Goal: Task Accomplishment & Management: Use online tool/utility

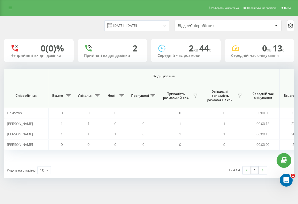
scroll to position [0, 437]
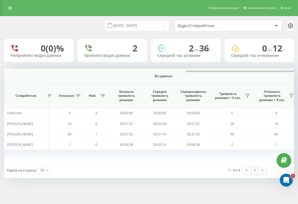
scroll to position [0, 457]
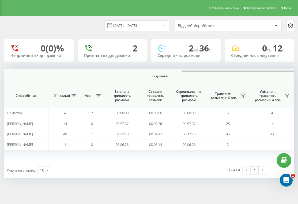
click at [244, 95] on icon at bounding box center [243, 95] width 4 height 4
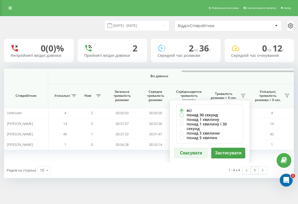
click at [214, 114] on label "понад 30 секунд" at bounding box center [210, 115] width 60 height 5
radio input "true"
click at [237, 149] on button "Застосувати" at bounding box center [228, 153] width 34 height 11
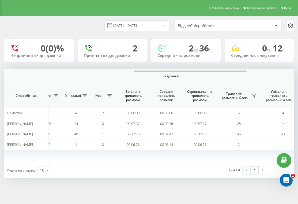
scroll to position [0, 457]
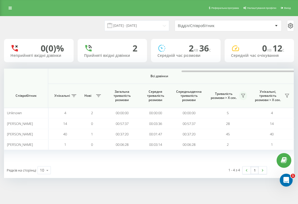
click at [244, 96] on icon at bounding box center [243, 95] width 4 height 3
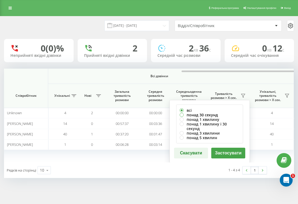
click at [211, 114] on label "понад 30 секунд" at bounding box center [210, 115] width 60 height 5
radio input "true"
click at [228, 148] on button "Застосувати" at bounding box center [228, 153] width 34 height 11
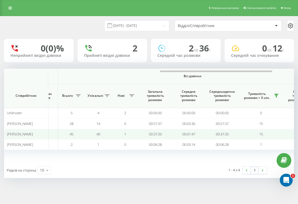
scroll to position [0, 425]
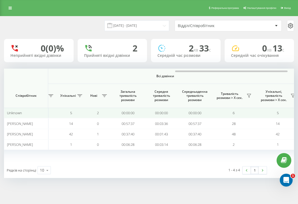
scroll to position [0, 448]
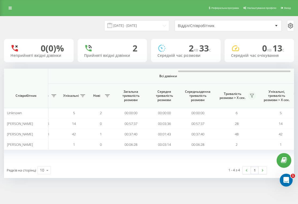
click at [250, 95] on icon at bounding box center [252, 95] width 4 height 4
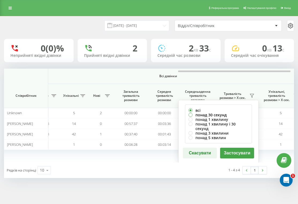
click at [227, 114] on label "понад 30 секунд" at bounding box center [219, 115] width 60 height 5
radio input "true"
click at [235, 148] on button "Застосувати" at bounding box center [237, 153] width 34 height 11
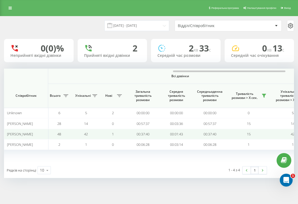
scroll to position [0, 436]
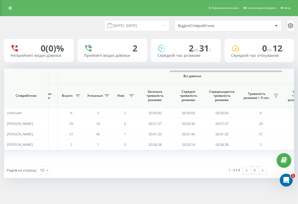
scroll to position [0, 427]
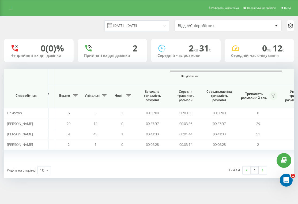
click at [273, 95] on icon at bounding box center [273, 95] width 4 height 4
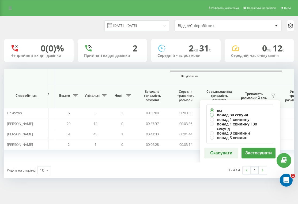
click at [252, 114] on label "понад 30 секунд" at bounding box center [240, 115] width 60 height 5
radio input "true"
click at [254, 148] on button "Застосувати" at bounding box center [259, 153] width 34 height 11
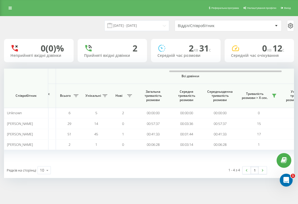
scroll to position [0, 429]
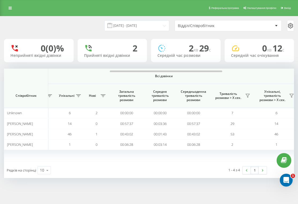
scroll to position [0, 457]
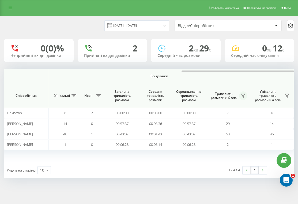
click at [244, 96] on icon at bounding box center [243, 95] width 4 height 4
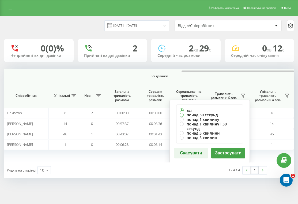
click at [218, 115] on label "понад 30 секунд" at bounding box center [210, 115] width 60 height 5
radio input "true"
click at [226, 148] on button "Застосувати" at bounding box center [228, 153] width 34 height 11
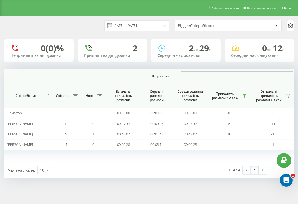
scroll to position [0, 457]
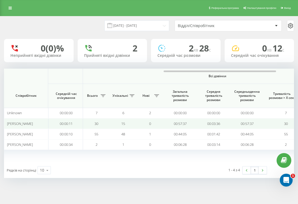
scroll to position [0, 409]
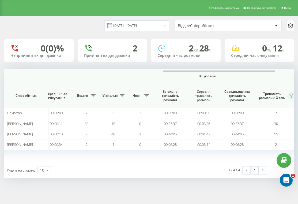
click at [290, 96] on icon at bounding box center [291, 95] width 4 height 4
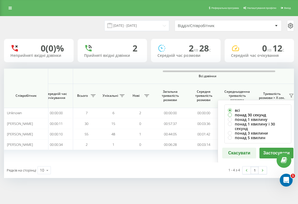
click at [261, 113] on label "понад 30 секунд" at bounding box center [258, 115] width 60 height 5
radio input "true"
click at [267, 148] on button "Застосувати" at bounding box center [277, 153] width 34 height 11
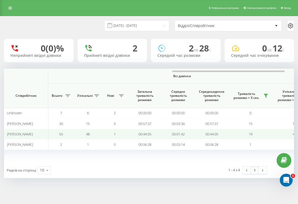
scroll to position [0, 435]
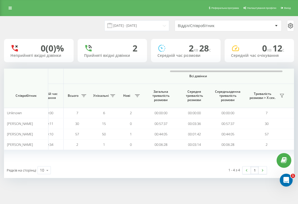
scroll to position [0, 422]
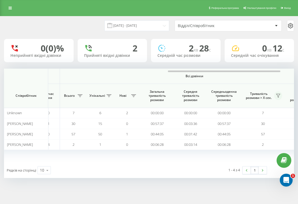
click at [280, 95] on icon at bounding box center [278, 95] width 4 height 4
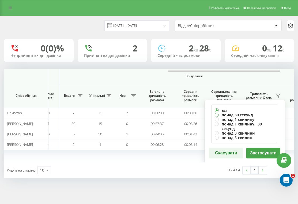
click at [241, 113] on label "понад 30 секунд" at bounding box center [245, 115] width 60 height 5
radio input "true"
click at [264, 148] on button "Застосувати" at bounding box center [263, 153] width 34 height 11
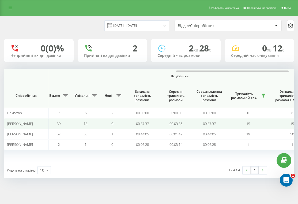
scroll to position [0, 436]
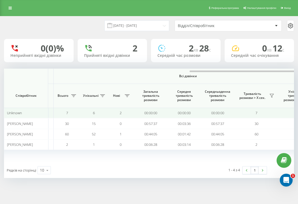
scroll to position [0, 446]
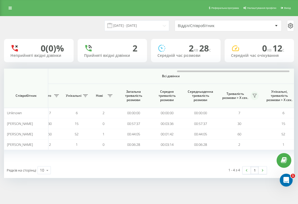
click at [254, 95] on icon at bounding box center [255, 95] width 4 height 4
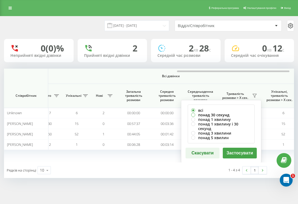
click at [230, 113] on label "понад 30 секунд" at bounding box center [221, 115] width 60 height 5
radio input "true"
click at [237, 148] on button "Застосувати" at bounding box center [240, 153] width 34 height 11
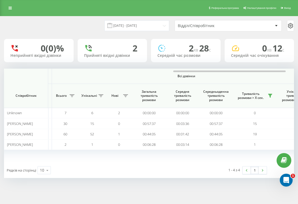
scroll to position [0, 433]
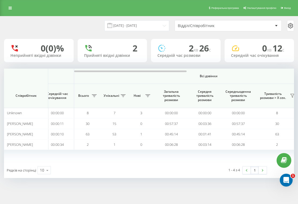
scroll to position [0, 457]
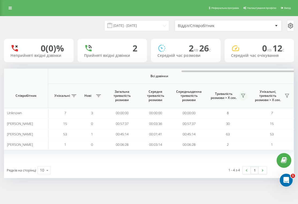
click at [245, 94] on icon at bounding box center [243, 95] width 4 height 3
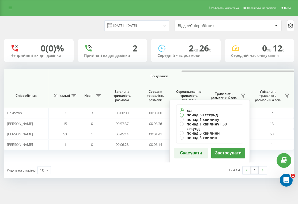
click at [217, 114] on label "понад 30 секунд" at bounding box center [210, 115] width 60 height 5
radio input "true"
click at [226, 148] on button "Застосувати" at bounding box center [228, 153] width 34 height 11
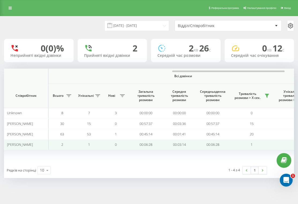
scroll to position [0, 435]
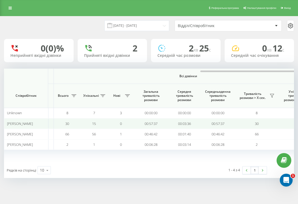
scroll to position [0, 457]
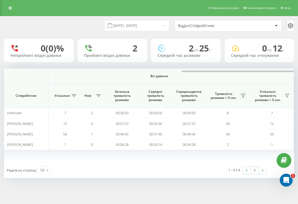
click at [243, 96] on icon at bounding box center [243, 95] width 4 height 3
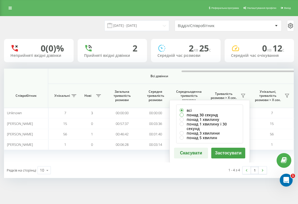
click at [214, 115] on label "понад 30 секунд" at bounding box center [210, 115] width 60 height 5
radio input "true"
click at [226, 149] on button "Застосувати" at bounding box center [228, 153] width 34 height 11
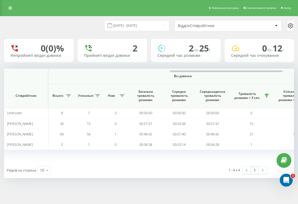
scroll to position [0, 436]
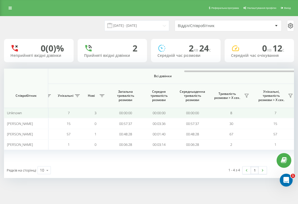
scroll to position [0, 457]
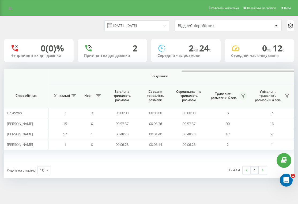
click at [242, 95] on icon at bounding box center [243, 95] width 4 height 4
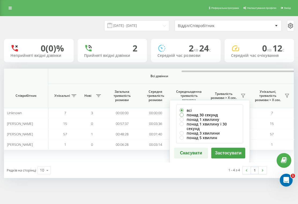
click at [205, 114] on label "понад 30 секунд" at bounding box center [210, 115] width 60 height 5
radio input "true"
click at [225, 148] on button "Застосувати" at bounding box center [228, 153] width 34 height 11
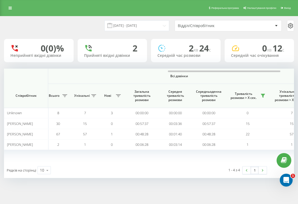
scroll to position [0, 439]
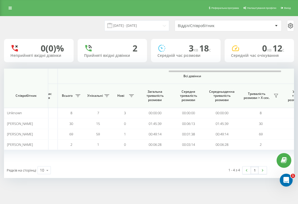
scroll to position [0, 425]
click at [276, 95] on icon at bounding box center [276, 95] width 4 height 3
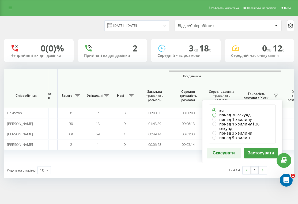
click at [246, 114] on label "понад 30 секунд" at bounding box center [242, 115] width 60 height 5
radio input "true"
click at [260, 148] on button "Застосувати" at bounding box center [261, 153] width 34 height 11
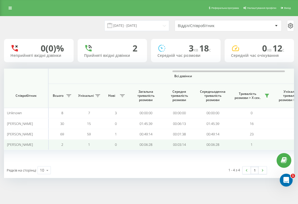
scroll to position [0, 434]
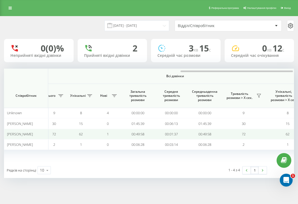
scroll to position [0, 445]
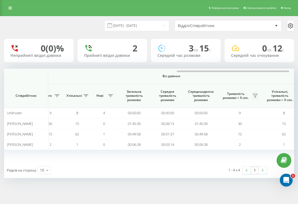
click at [256, 97] on icon at bounding box center [255, 95] width 4 height 4
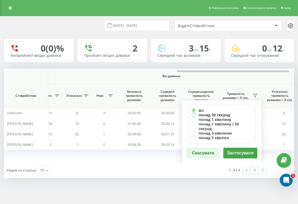
click at [224, 115] on label "понад 30 секунд" at bounding box center [222, 115] width 60 height 5
radio input "true"
click at [239, 149] on button "Застосувати" at bounding box center [240, 153] width 34 height 11
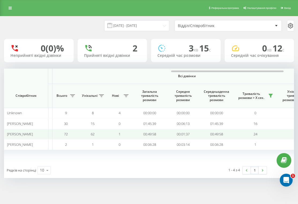
scroll to position [0, 430]
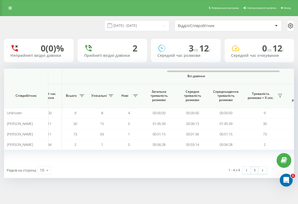
scroll to position [0, 426]
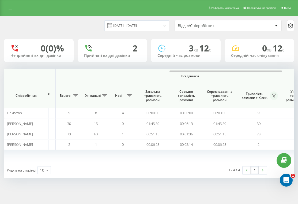
click at [273, 94] on icon at bounding box center [274, 95] width 4 height 4
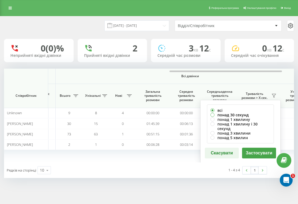
click at [241, 114] on label "понад 30 секунд" at bounding box center [241, 115] width 60 height 5
radio input "true"
click at [257, 148] on button "Застосувати" at bounding box center [259, 153] width 34 height 11
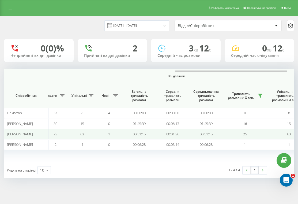
scroll to position [0, 442]
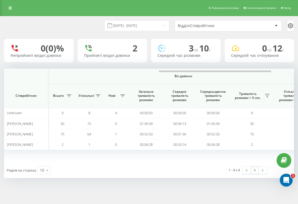
scroll to position [0, 441]
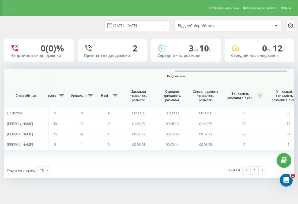
click at [261, 96] on icon at bounding box center [260, 95] width 4 height 4
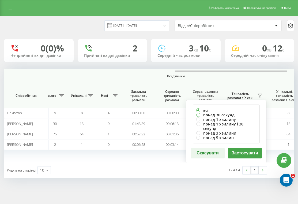
click at [227, 114] on label "понад 30 секунд" at bounding box center [226, 115] width 60 height 5
radio input "true"
click at [240, 148] on button "Застосувати" at bounding box center [245, 153] width 34 height 11
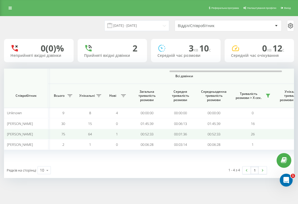
scroll to position [0, 434]
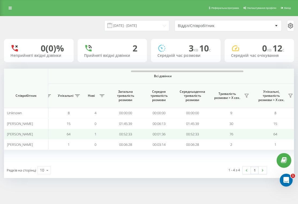
scroll to position [0, 457]
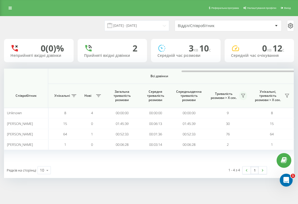
click at [243, 94] on icon at bounding box center [243, 95] width 4 height 4
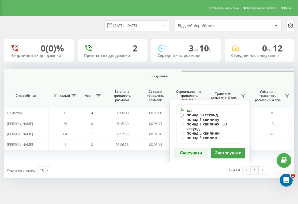
click at [209, 113] on label "понад 30 секунд" at bounding box center [210, 115] width 60 height 5
radio input "true"
click at [227, 148] on button "Застосувати" at bounding box center [228, 153] width 34 height 11
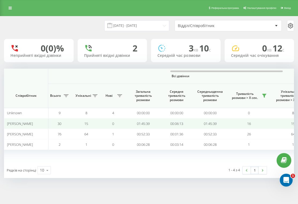
scroll to position [0, 436]
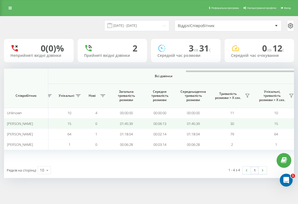
scroll to position [0, 457]
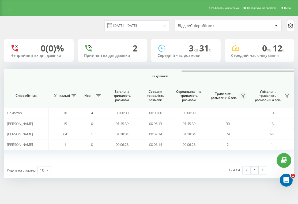
click at [242, 95] on icon at bounding box center [243, 95] width 4 height 3
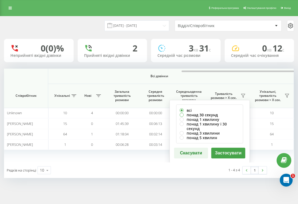
click at [217, 113] on label "понад 30 секунд" at bounding box center [210, 115] width 60 height 5
radio input "true"
click at [228, 150] on button "Застосувати" at bounding box center [228, 153] width 34 height 11
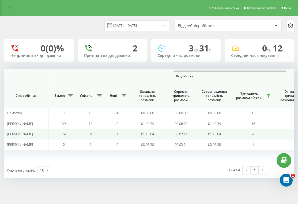
scroll to position [0, 434]
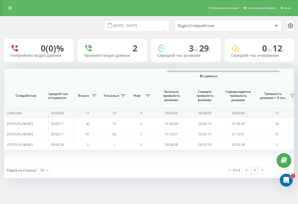
scroll to position [0, 411]
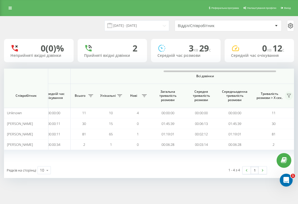
click at [290, 96] on icon at bounding box center [289, 95] width 4 height 4
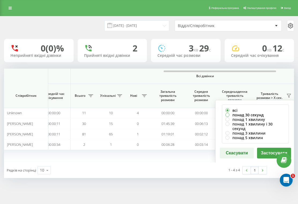
click at [254, 115] on label "понад 30 секунд" at bounding box center [256, 115] width 60 height 5
radio input "true"
click at [269, 148] on button "Застосувати" at bounding box center [274, 153] width 34 height 11
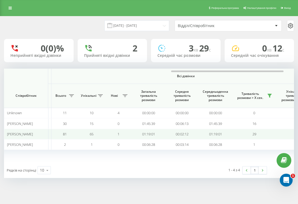
scroll to position [0, 432]
